Goal: Task Accomplishment & Management: Use online tool/utility

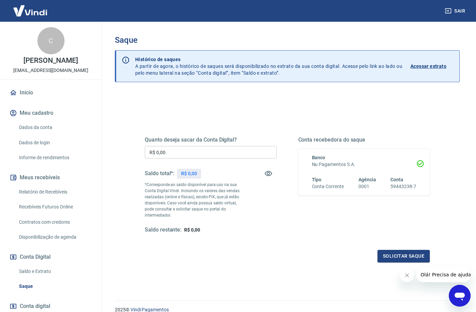
click at [242, 157] on input "R$ 0,00" at bounding box center [211, 152] width 132 height 13
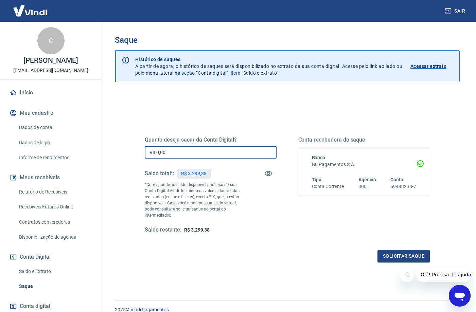
drag, startPoint x: 243, startPoint y: 149, endPoint x: 161, endPoint y: 148, distance: 82.2
click at [161, 148] on input "R$ 0,00" at bounding box center [211, 152] width 132 height 13
click at [176, 153] on input "R$ 0,00" at bounding box center [211, 152] width 132 height 13
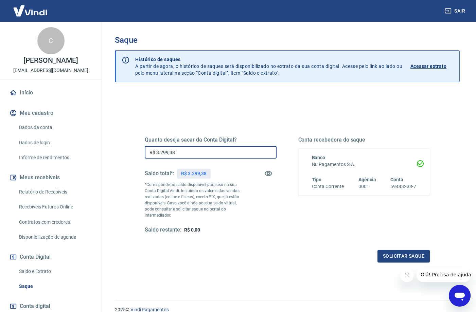
type input "R$ 3.299,38"
click at [285, 219] on div "Quanto deseja sacar da Conta Digital? R$ 3.299,38 ​ Saldo total*: R$ 3.299,38 *…" at bounding box center [287, 185] width 285 height 97
click at [390, 258] on button "Solicitar saque" at bounding box center [403, 256] width 52 height 13
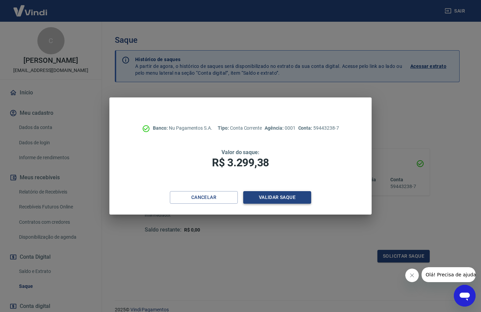
click at [294, 198] on button "Validar saque" at bounding box center [277, 197] width 68 height 13
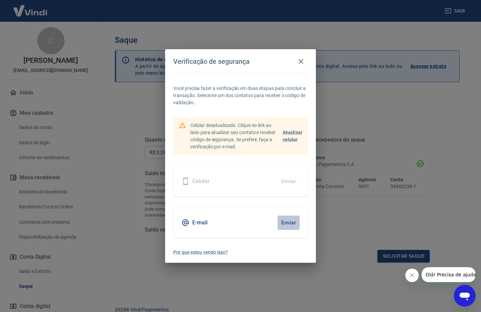
click at [289, 223] on button "Enviar" at bounding box center [289, 223] width 22 height 14
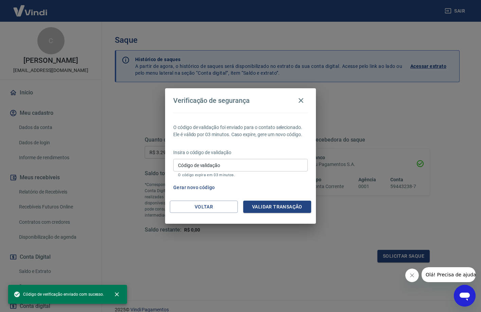
click at [264, 164] on input "Código de validação" at bounding box center [240, 165] width 135 height 13
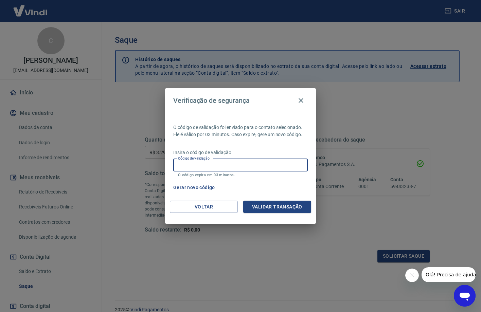
paste input "797600"
type input "797600"
click at [273, 206] on button "Validar transação" at bounding box center [277, 207] width 68 height 13
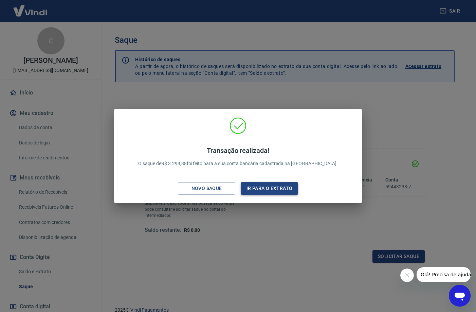
click at [258, 186] on button "Ir para o extrato" at bounding box center [269, 188] width 57 height 13
